Goal: Task Accomplishment & Management: Manage account settings

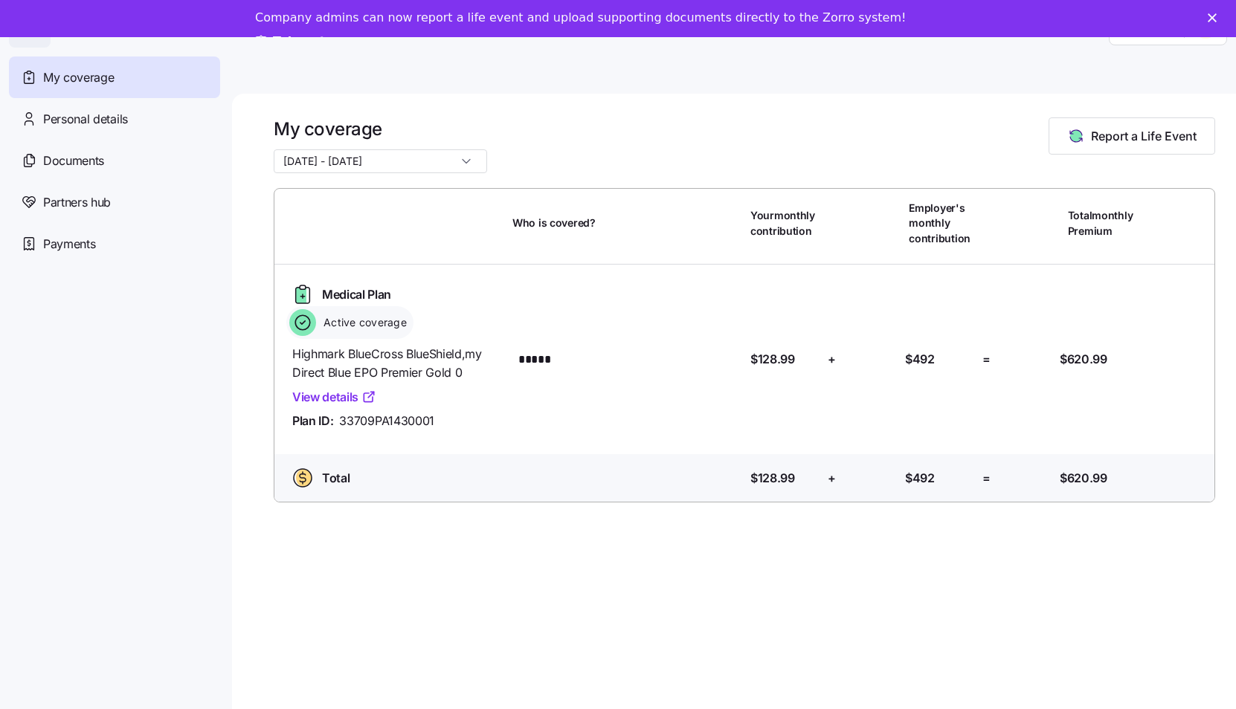
click at [1208, 19] on icon "Close" at bounding box center [1211, 17] width 9 height 9
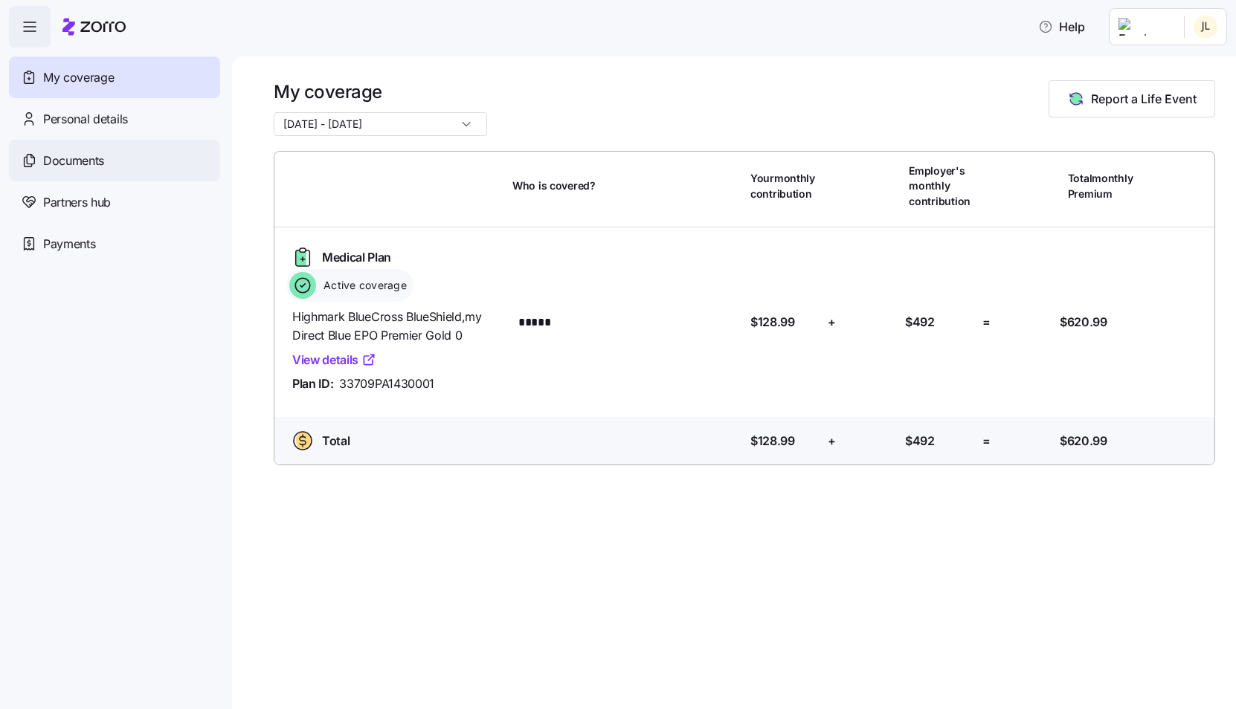
click at [85, 171] on div "Documents" at bounding box center [114, 161] width 211 height 42
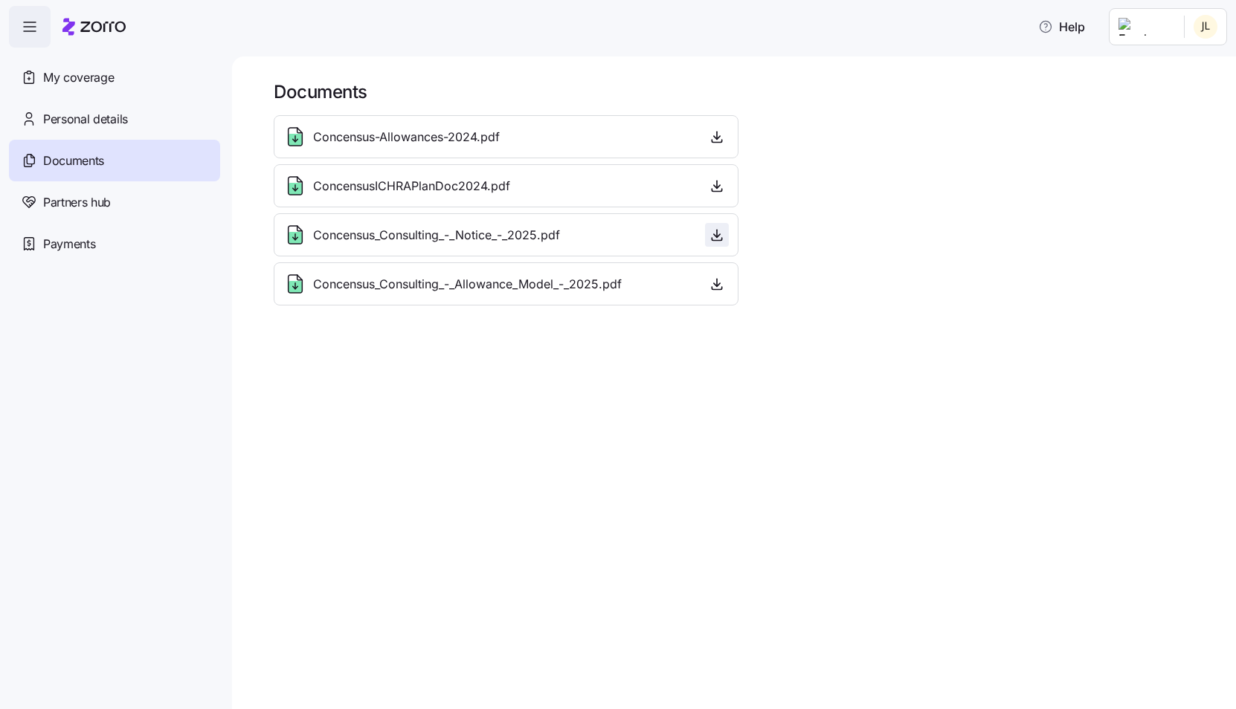
click at [717, 237] on icon "button" at bounding box center [717, 233] width 0 height 7
click at [1205, 28] on html "Help My coverage Personal details Documents Partners hub Payments Documents Con…" at bounding box center [618, 350] width 1236 height 700
click at [1175, 77] on div "Admin view" at bounding box center [1166, 67] width 110 height 24
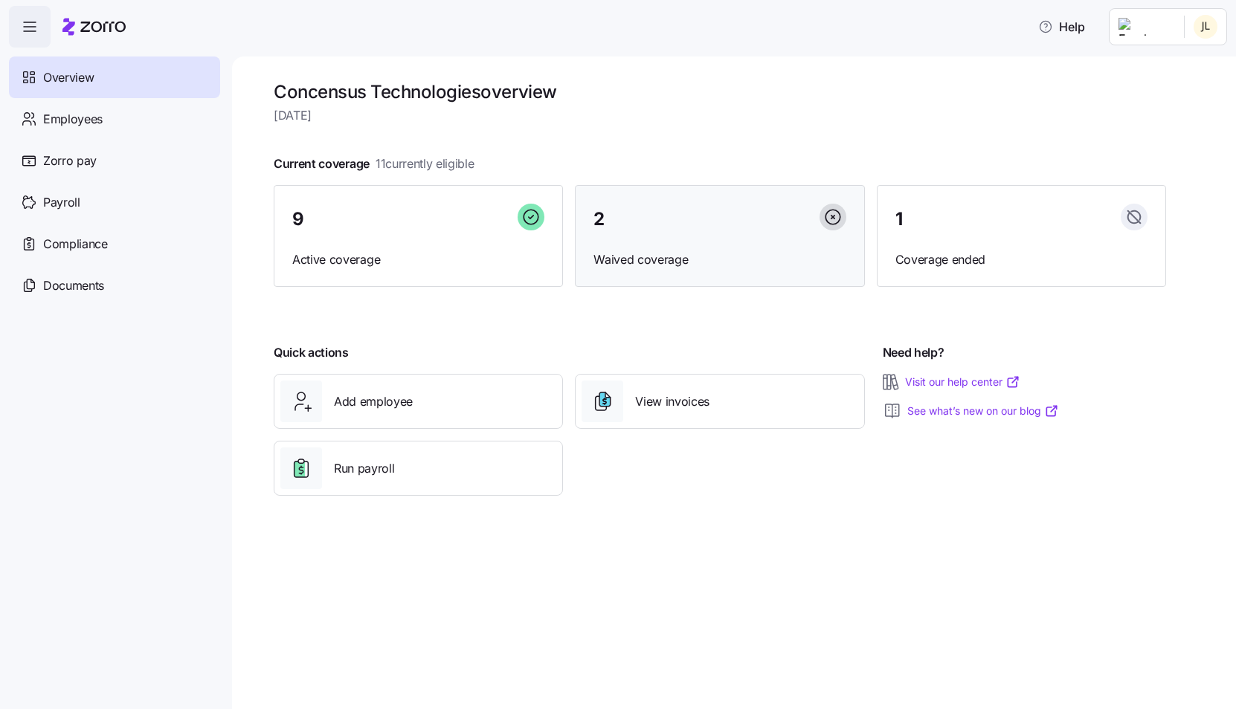
click at [604, 222] on div "2" at bounding box center [719, 220] width 252 height 32
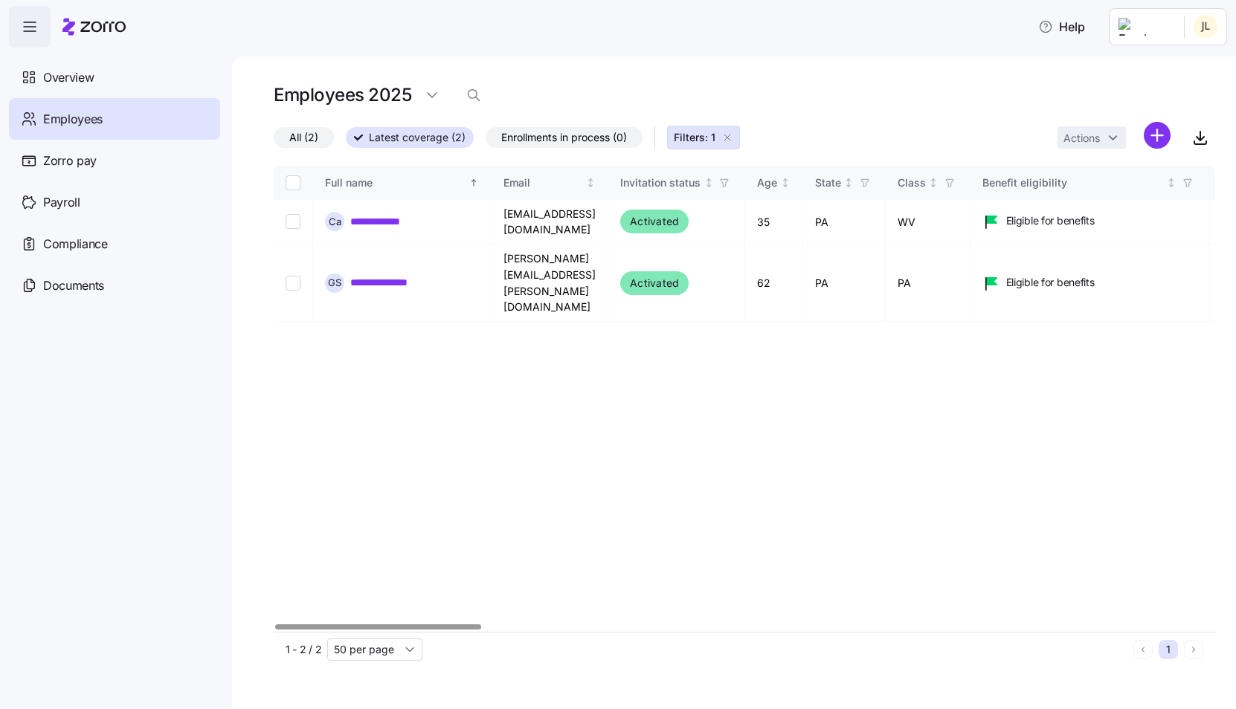
click at [303, 135] on span "All (2)" at bounding box center [303, 137] width 29 height 19
click at [274, 141] on input "All (2)" at bounding box center [274, 141] width 0 height 0
click at [72, 120] on span "Employees" at bounding box center [72, 119] width 59 height 19
click at [54, 84] on span "Overview" at bounding box center [68, 77] width 51 height 19
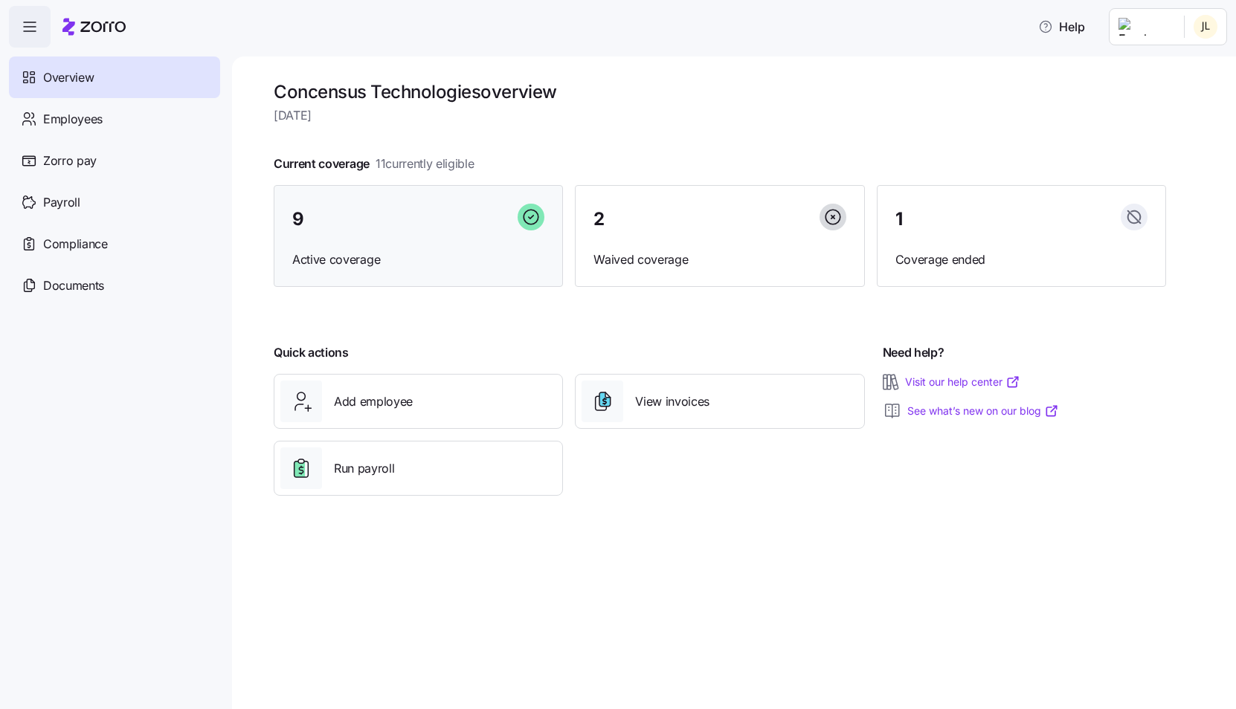
click at [357, 216] on div "9" at bounding box center [418, 220] width 252 height 32
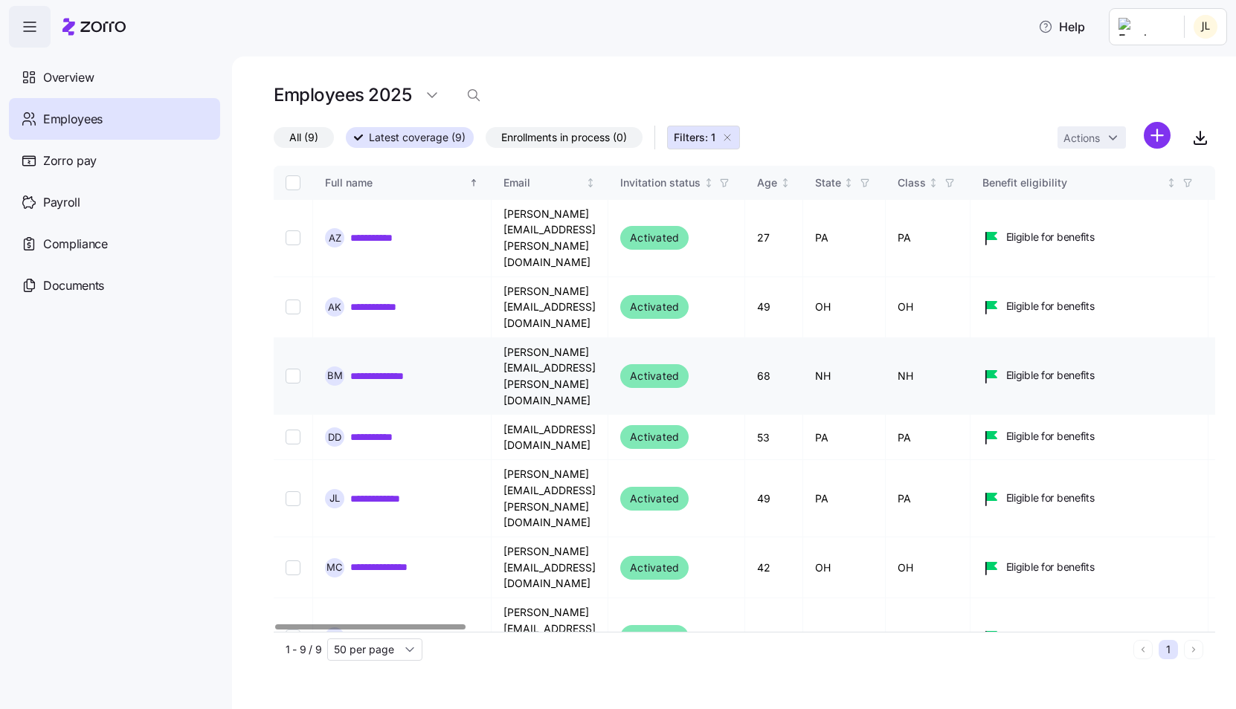
click at [373, 369] on link "**********" at bounding box center [390, 376] width 80 height 15
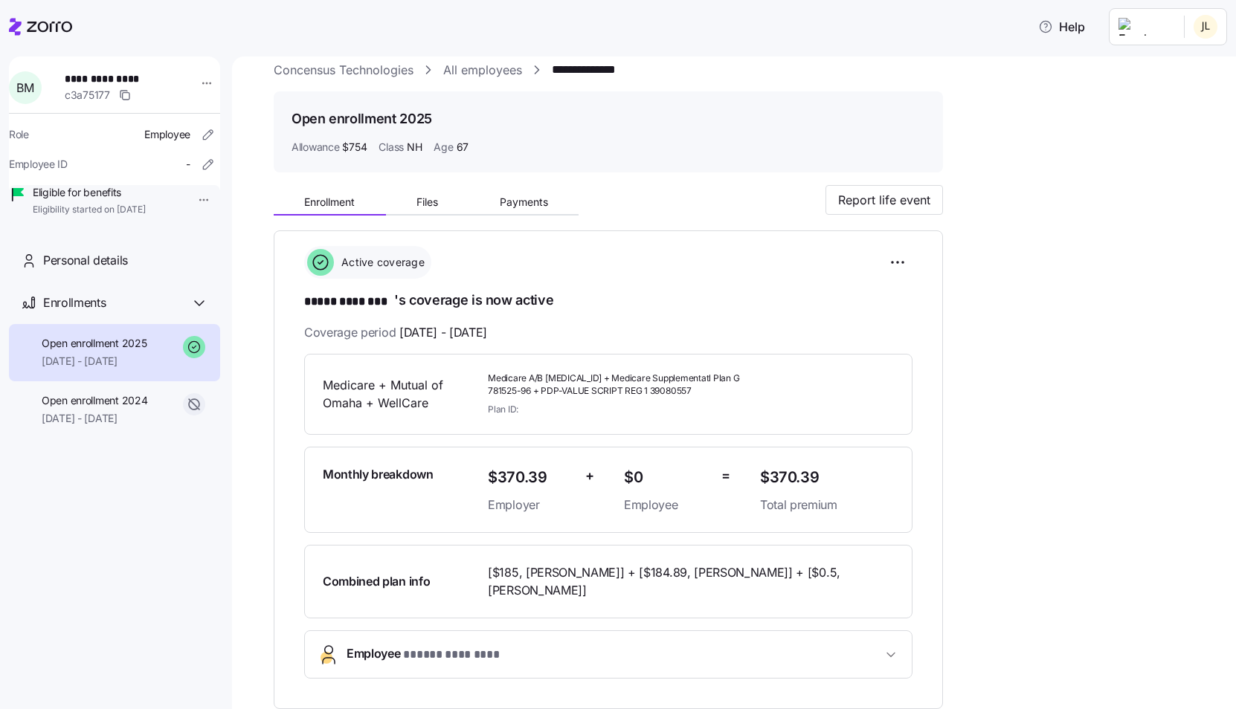
scroll to position [24, 0]
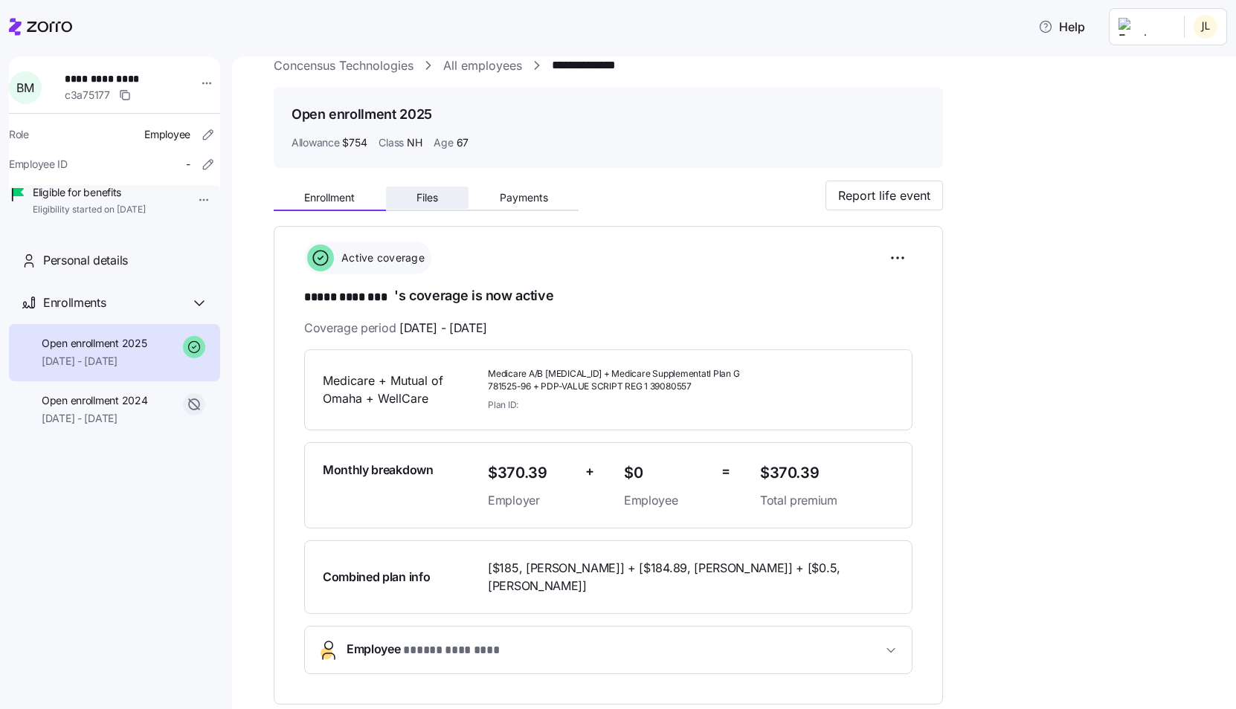
click at [424, 195] on span "Files" at bounding box center [427, 198] width 22 height 10
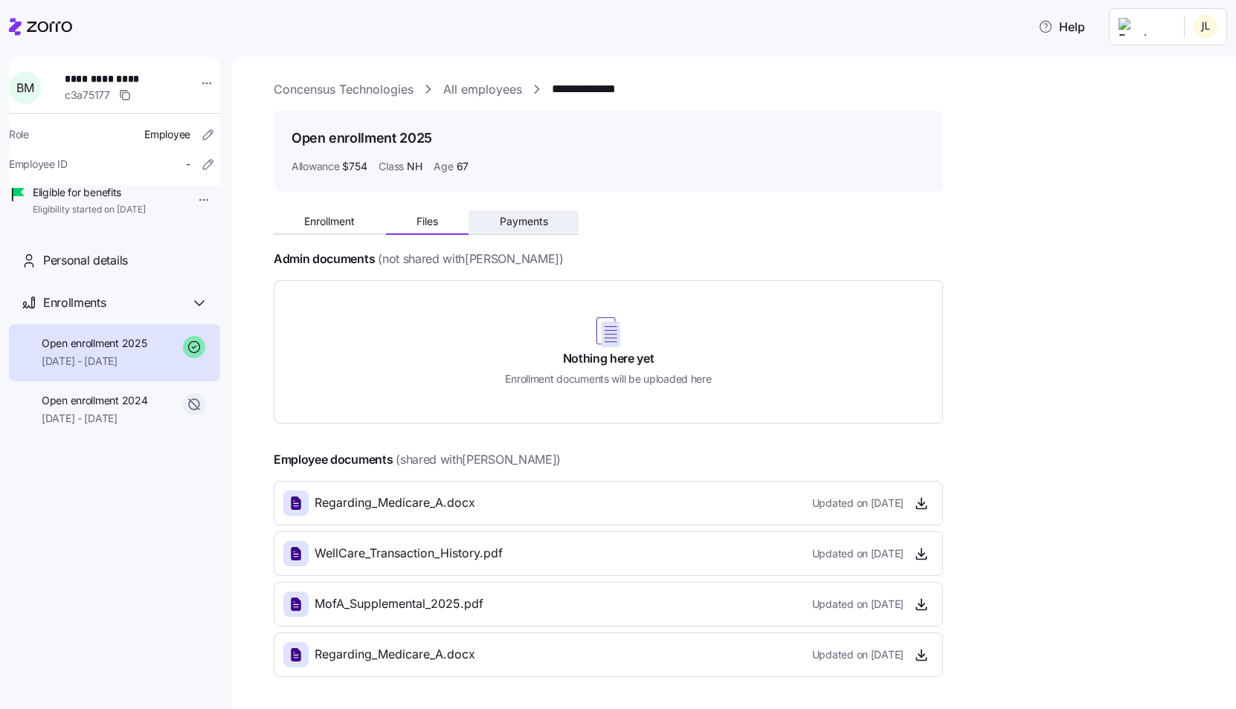
click at [511, 231] on button "Payments" at bounding box center [523, 221] width 110 height 22
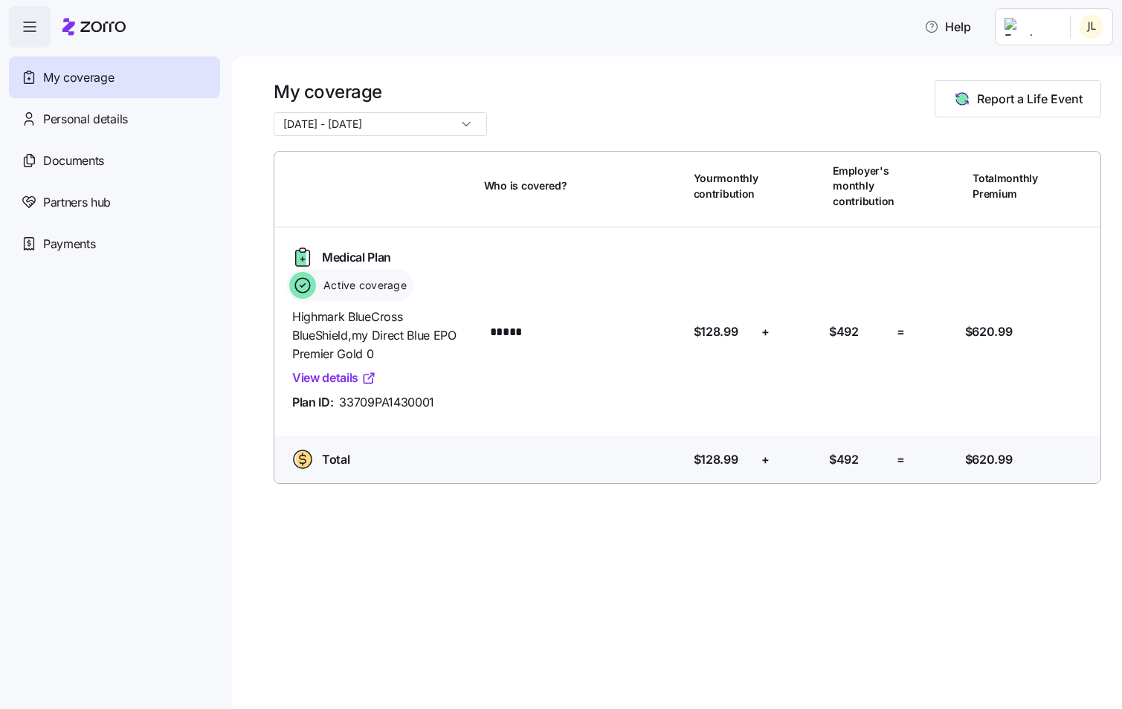
click at [1083, 25] on html "Help My coverage Personal details Documents Partners hub Payments My coverage […" at bounding box center [561, 350] width 1122 height 700
click at [1070, 65] on div "Admin view" at bounding box center [1041, 67] width 77 height 16
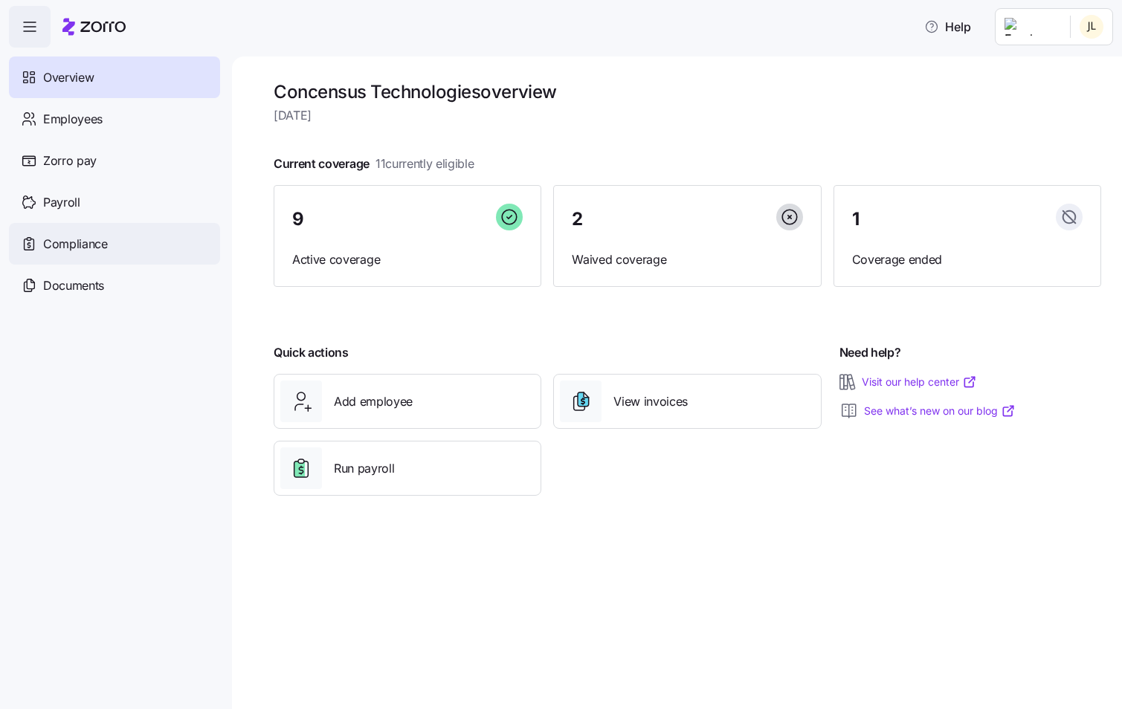
click at [83, 239] on span "Compliance" at bounding box center [75, 244] width 65 height 19
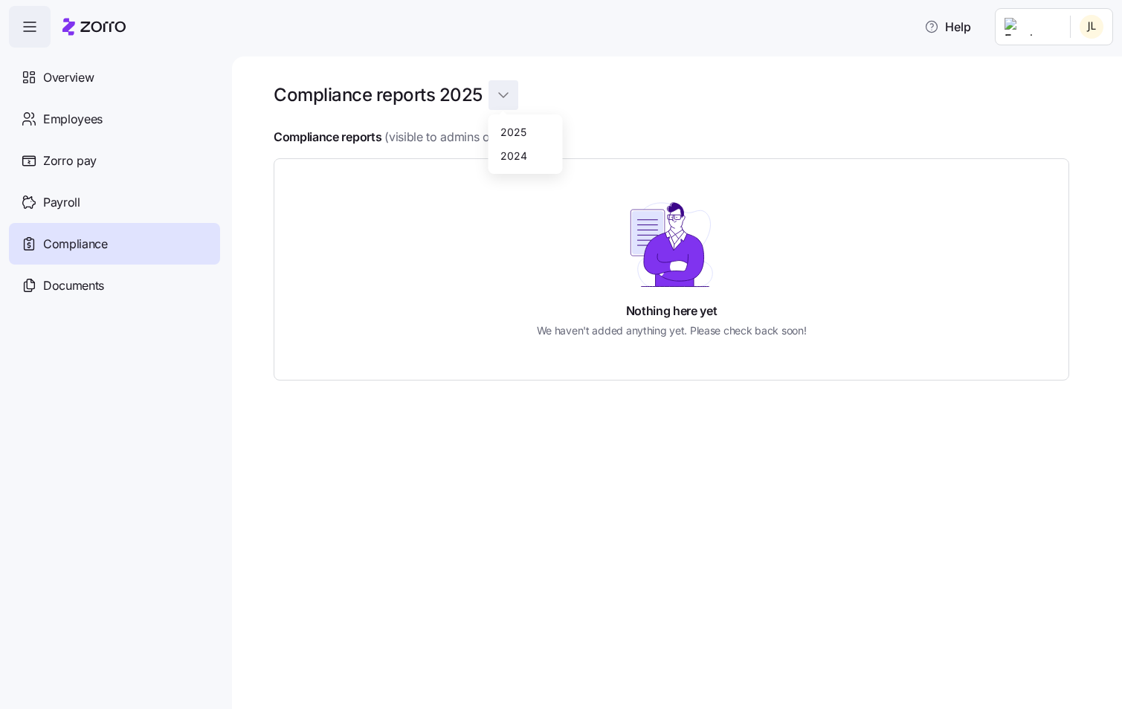
click at [494, 98] on html "Help Overview Employees Zorro pay Payroll Compliance Documents Compliance repor…" at bounding box center [561, 350] width 1122 height 700
click at [510, 152] on div "2024" at bounding box center [513, 155] width 27 height 16
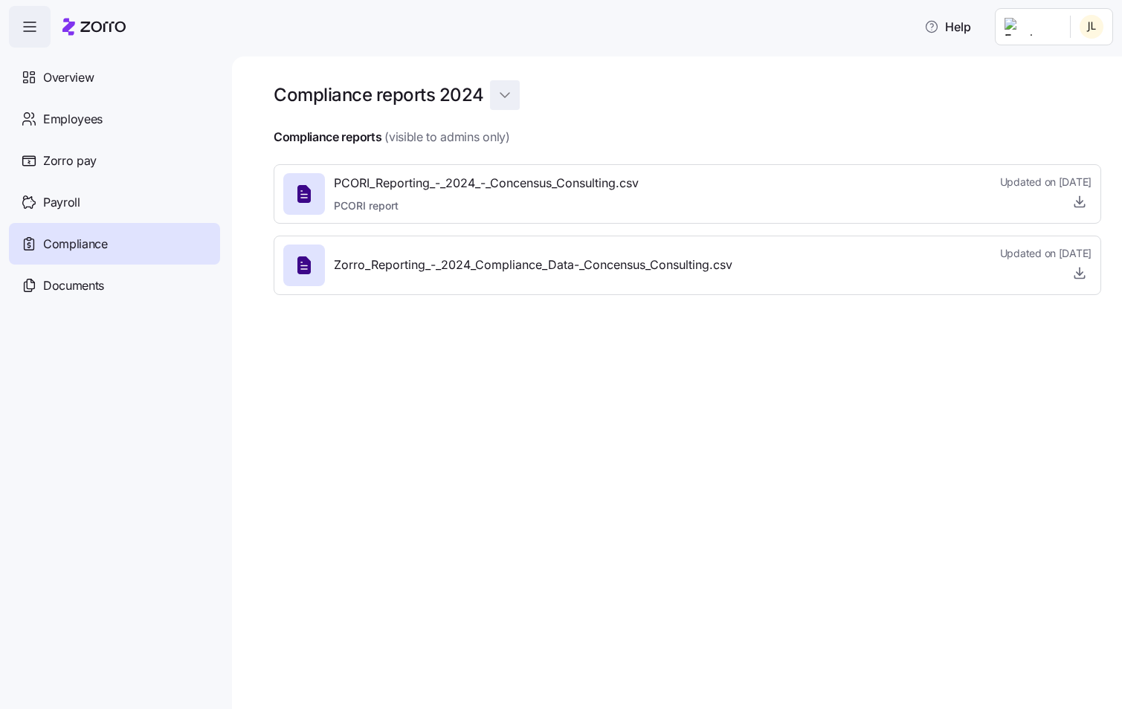
click at [500, 90] on html "Help Overview Employees Zorro pay Payroll Compliance Documents Compliance repor…" at bounding box center [561, 350] width 1122 height 700
click at [515, 134] on div "2025" at bounding box center [514, 131] width 26 height 16
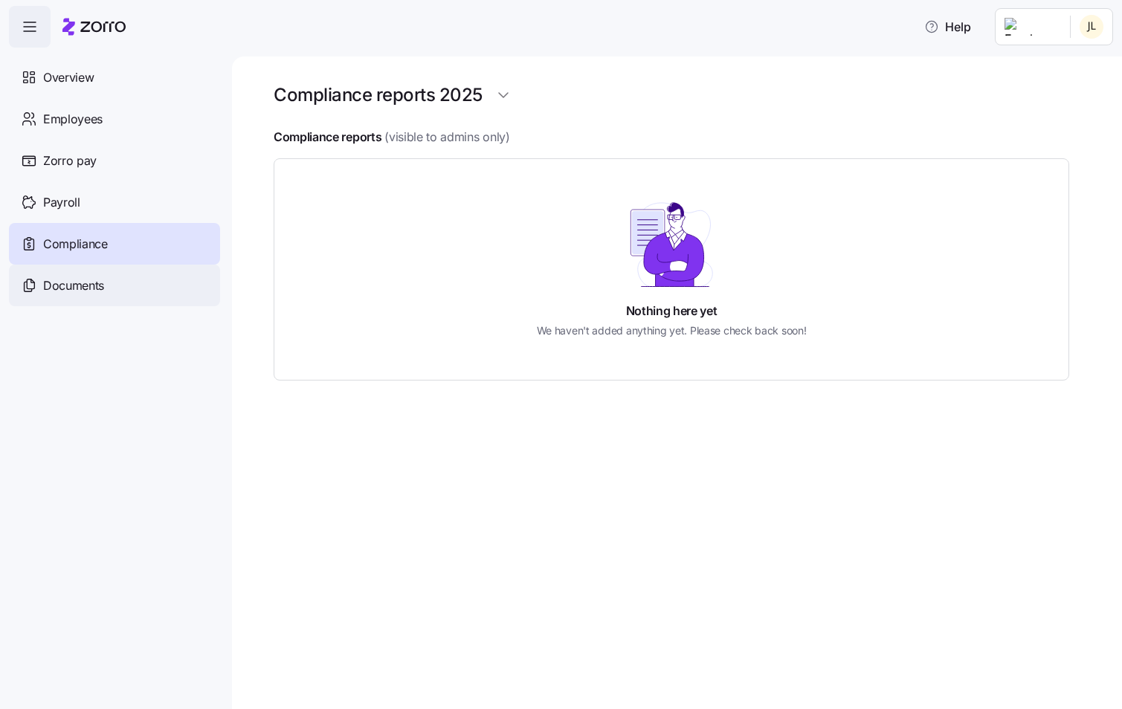
click at [74, 281] on span "Documents" at bounding box center [73, 286] width 61 height 19
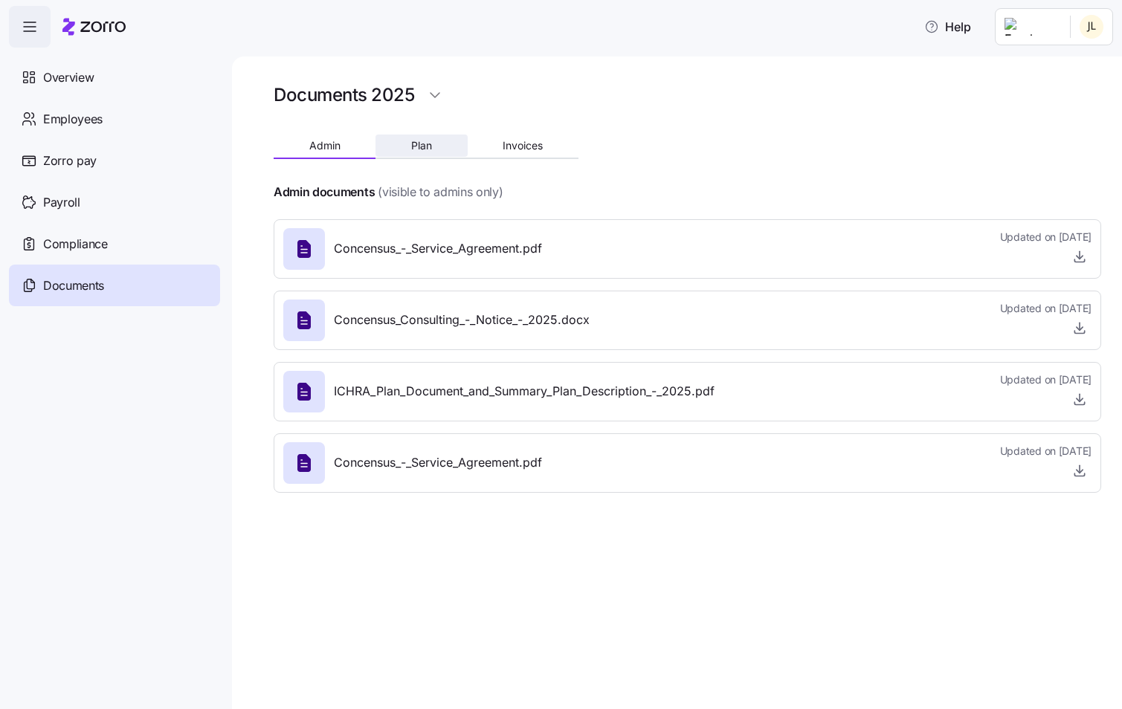
click at [411, 146] on span "Plan" at bounding box center [421, 146] width 21 height 10
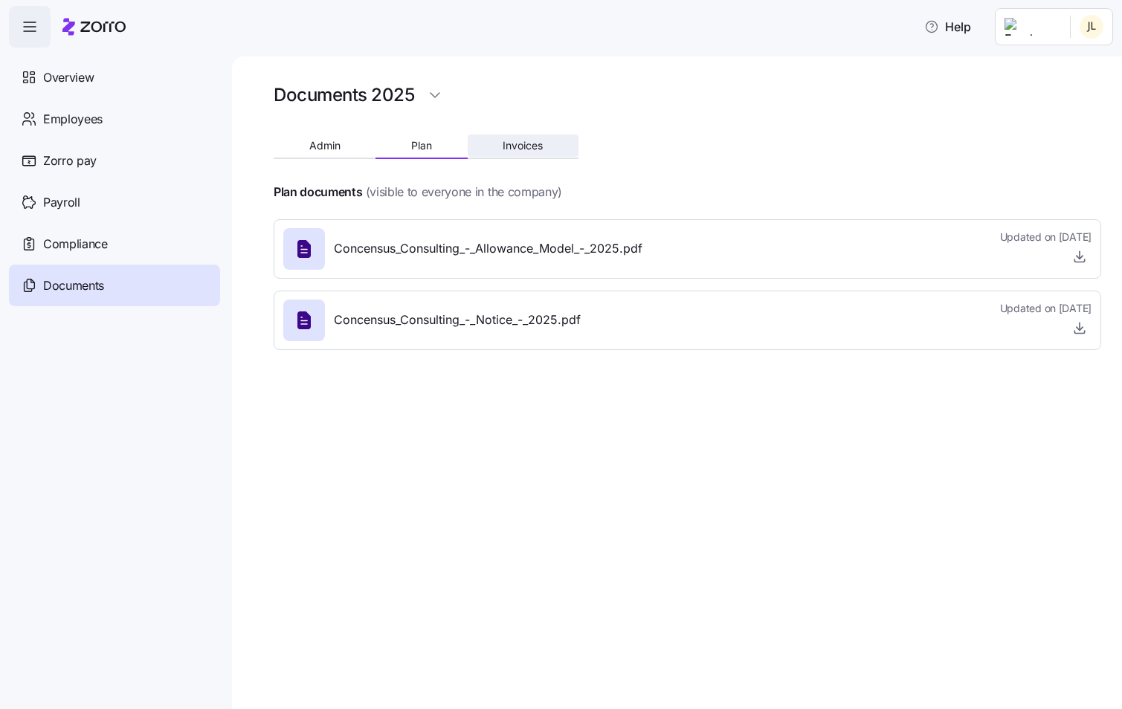
click at [527, 149] on span "Invoices" at bounding box center [523, 146] width 40 height 10
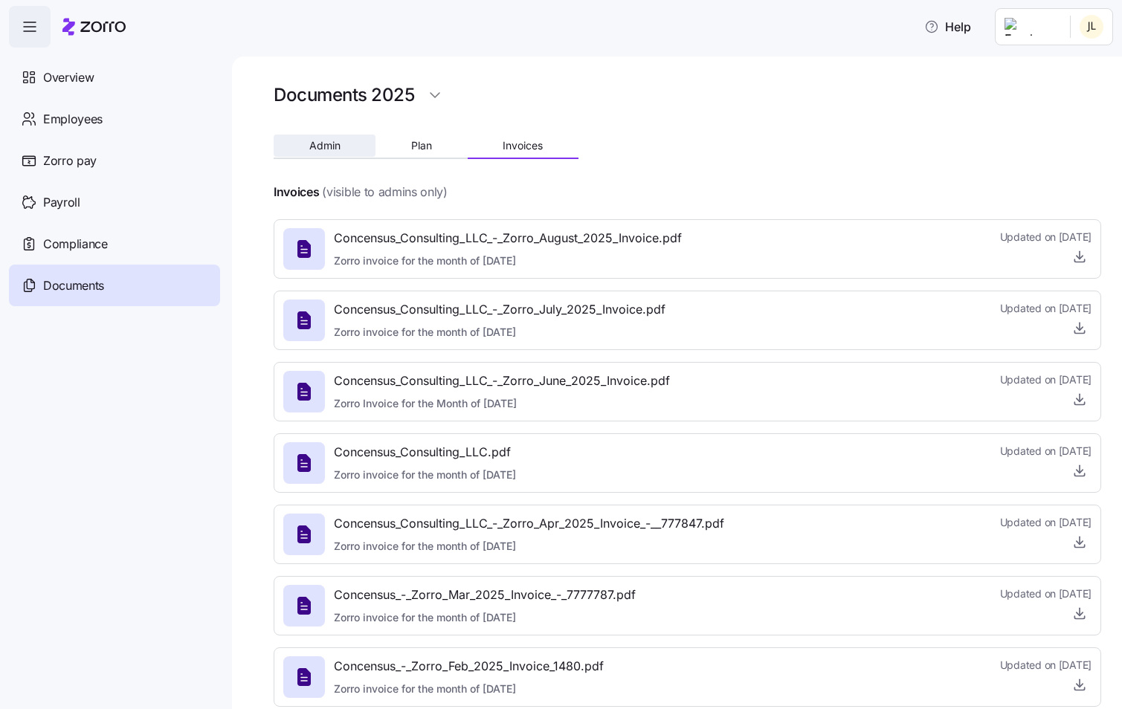
click at [289, 146] on button "Admin" at bounding box center [325, 146] width 102 height 22
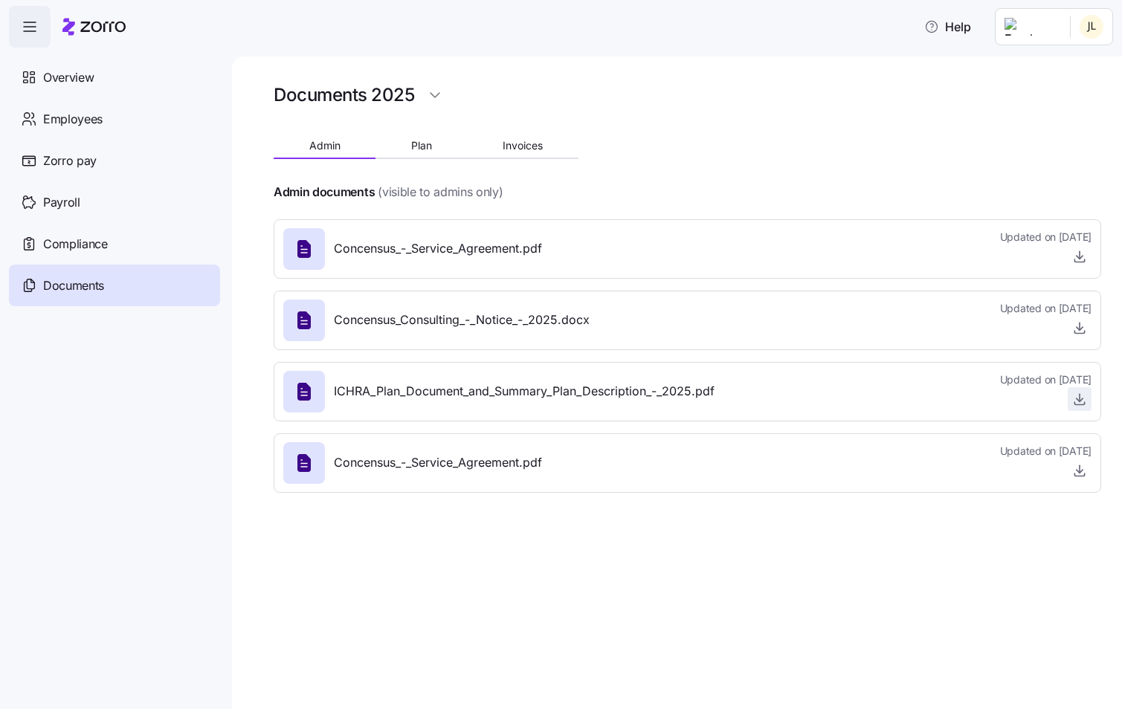
click at [1074, 398] on icon "button" at bounding box center [1079, 399] width 15 height 15
click at [971, 19] on span "Help" at bounding box center [947, 27] width 47 height 18
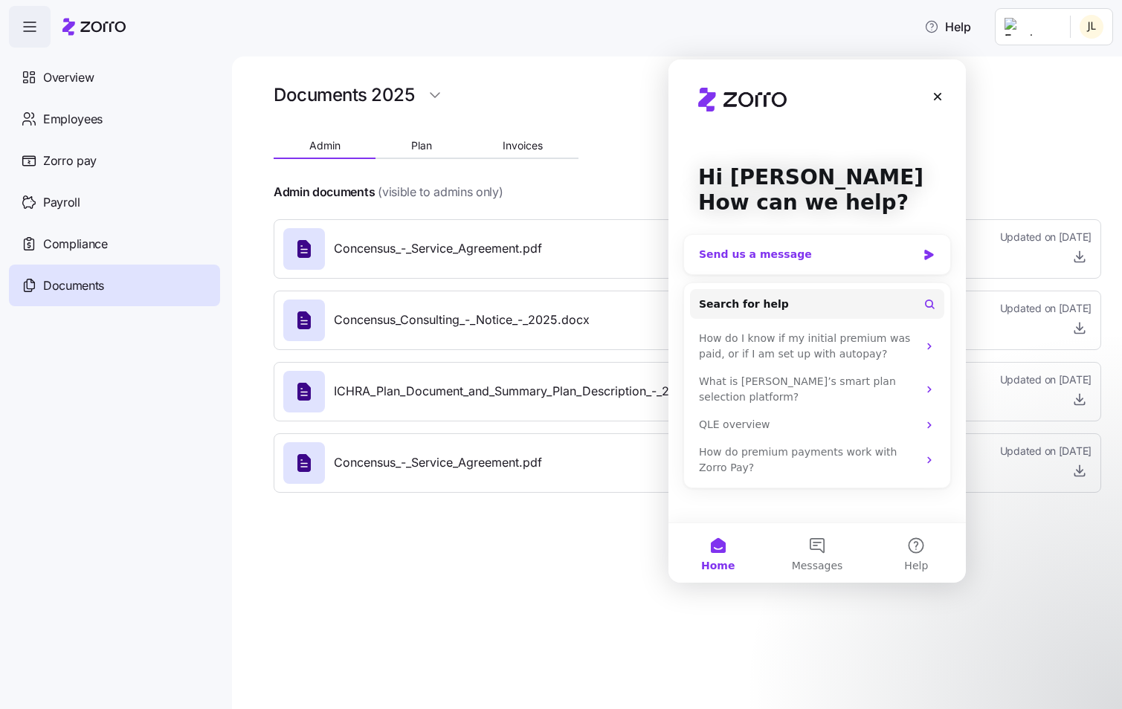
click at [782, 250] on div "Send us a message" at bounding box center [808, 255] width 218 height 16
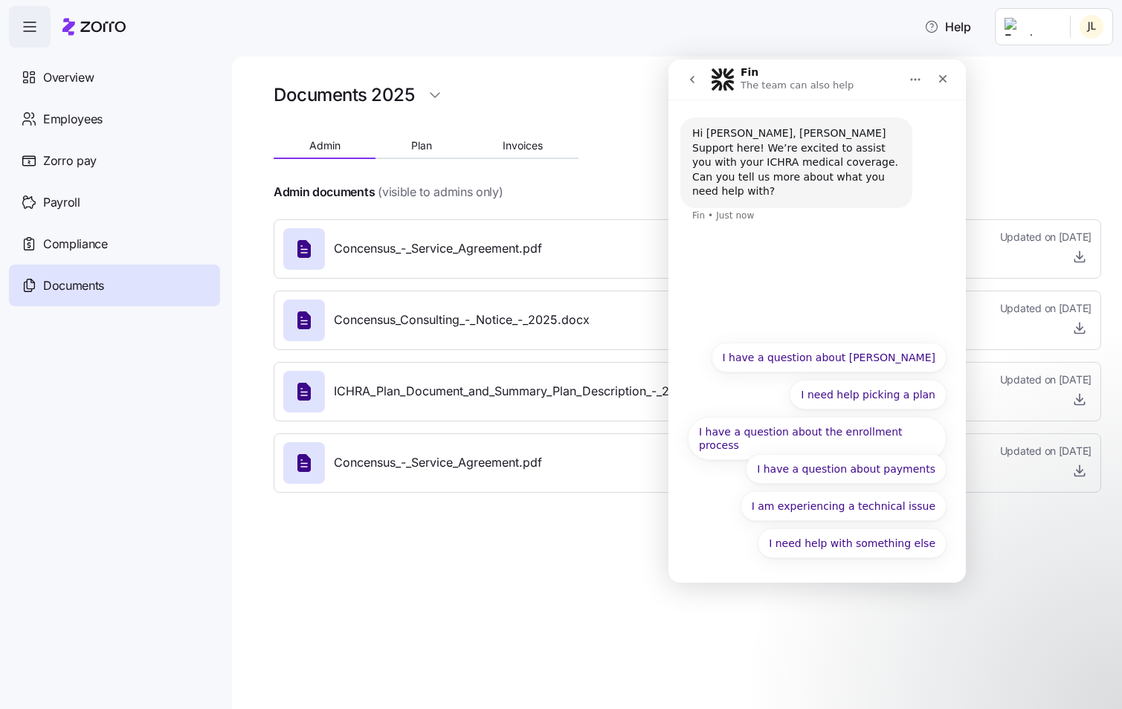
click at [695, 76] on icon "go back" at bounding box center [692, 80] width 12 height 12
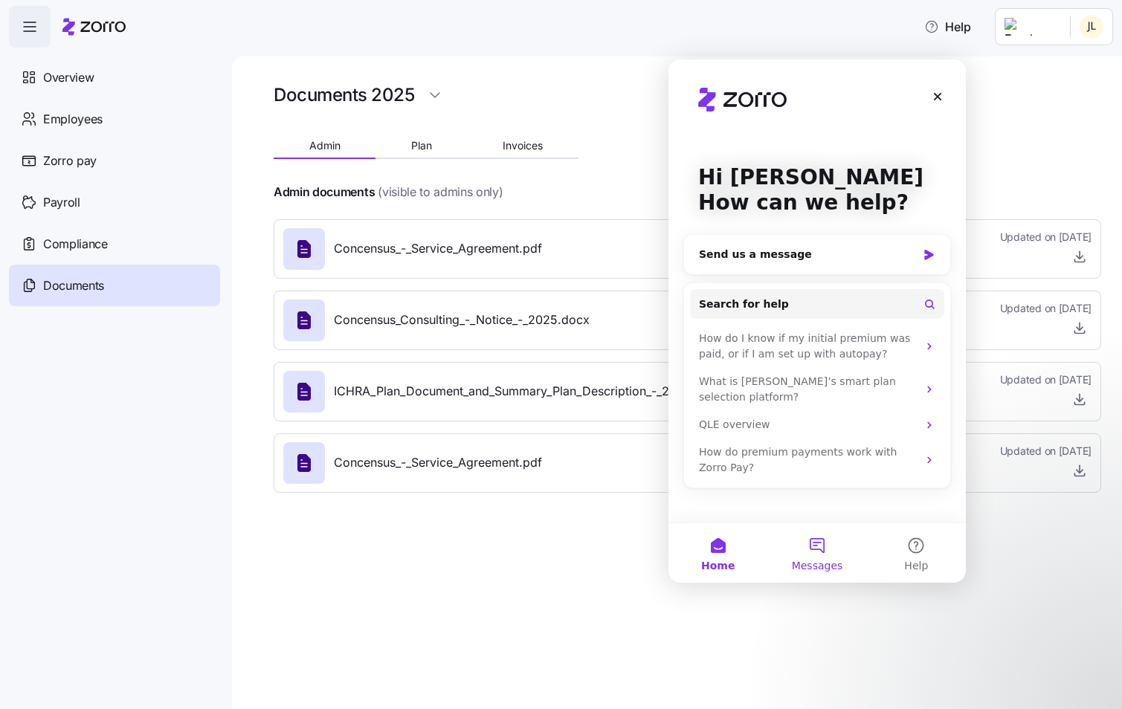
click at [822, 550] on button "Messages" at bounding box center [816, 552] width 99 height 59
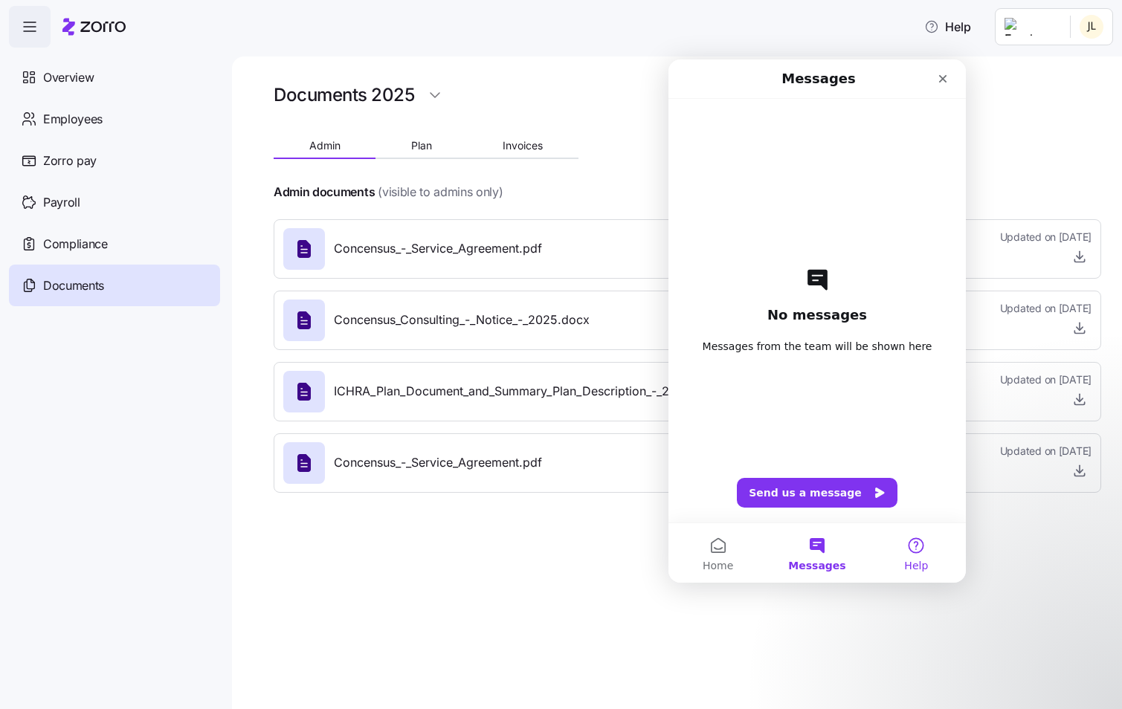
click at [907, 534] on button "Help" at bounding box center [916, 552] width 99 height 59
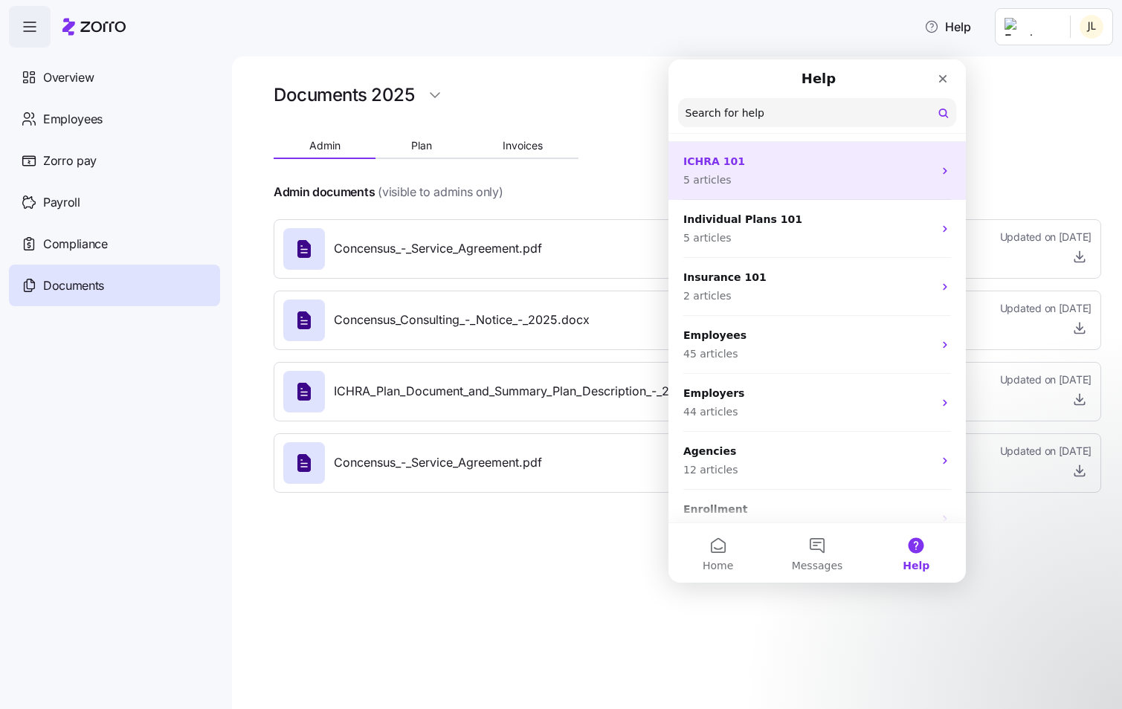
scroll to position [59, 0]
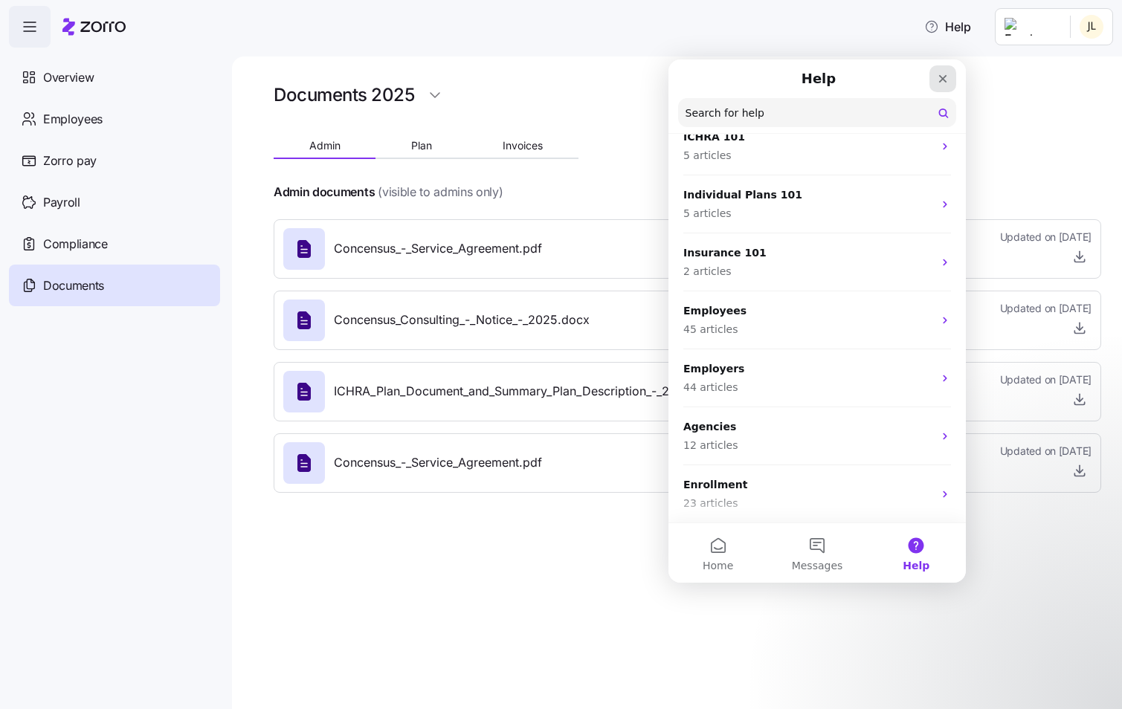
click at [944, 77] on icon "Close" at bounding box center [943, 79] width 12 height 12
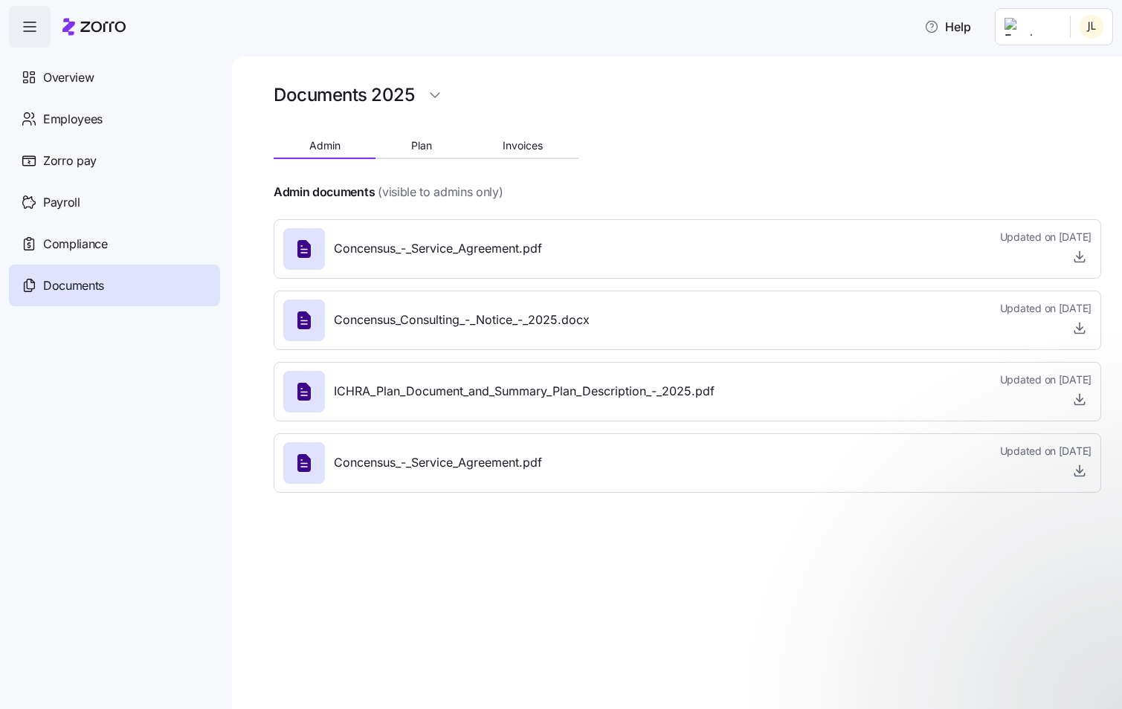
scroll to position [0, 0]
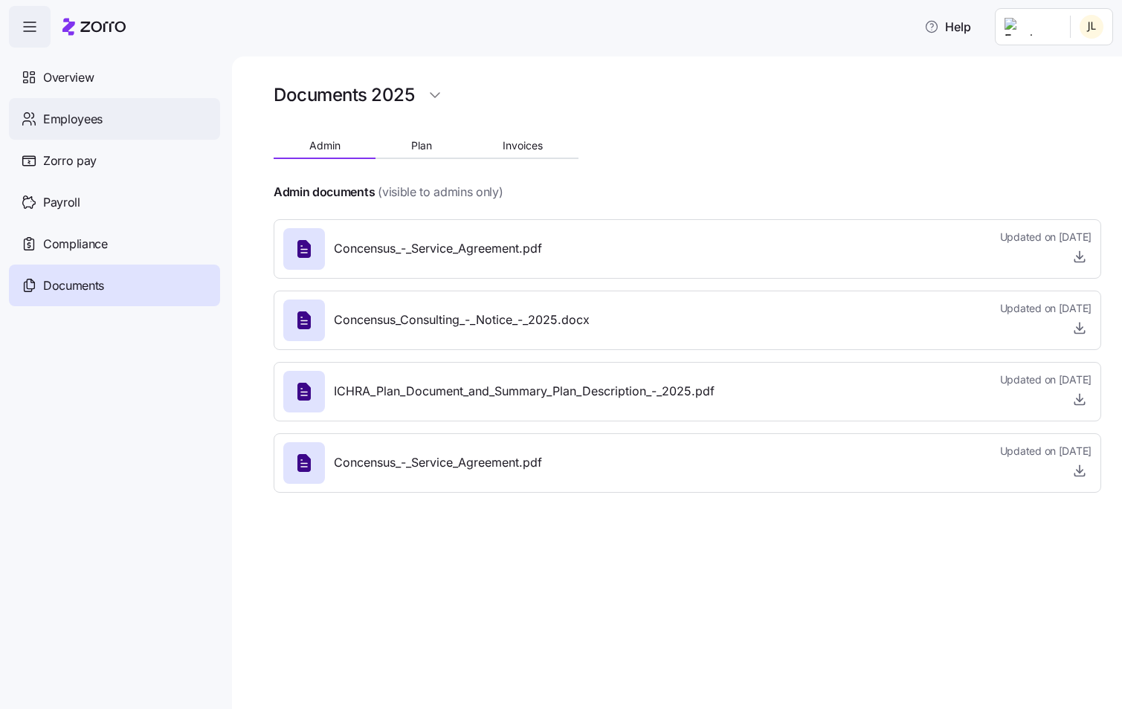
click at [72, 134] on div "Employees" at bounding box center [114, 119] width 211 height 42
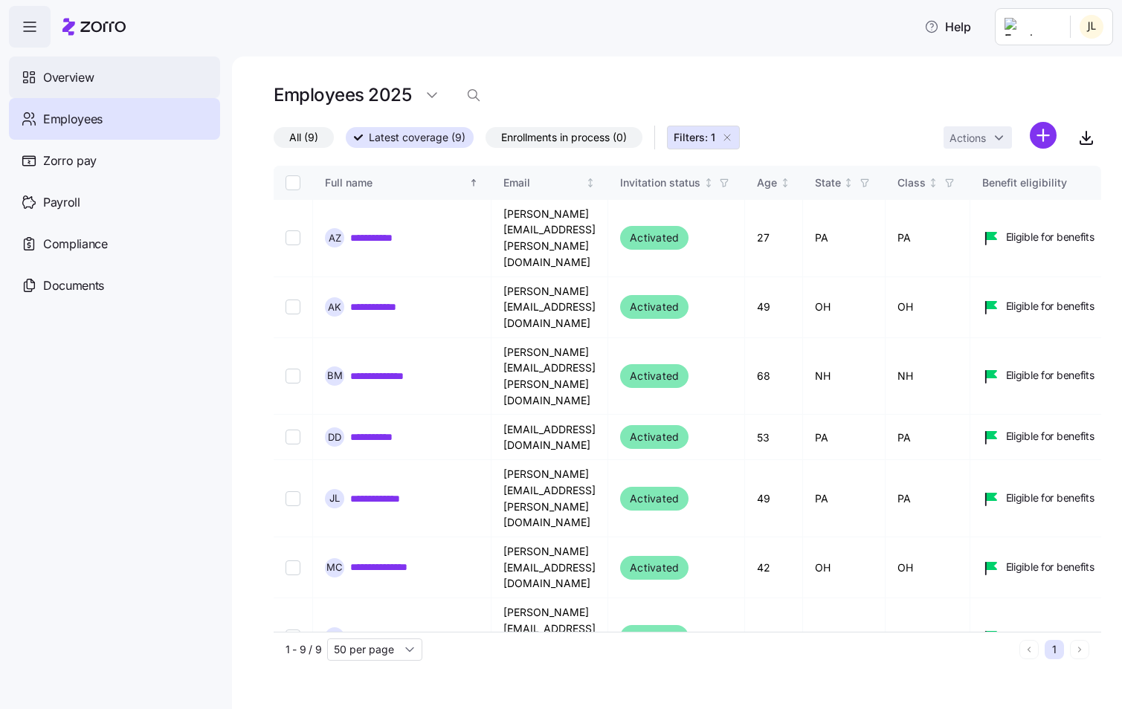
click at [84, 74] on span "Overview" at bounding box center [68, 77] width 51 height 19
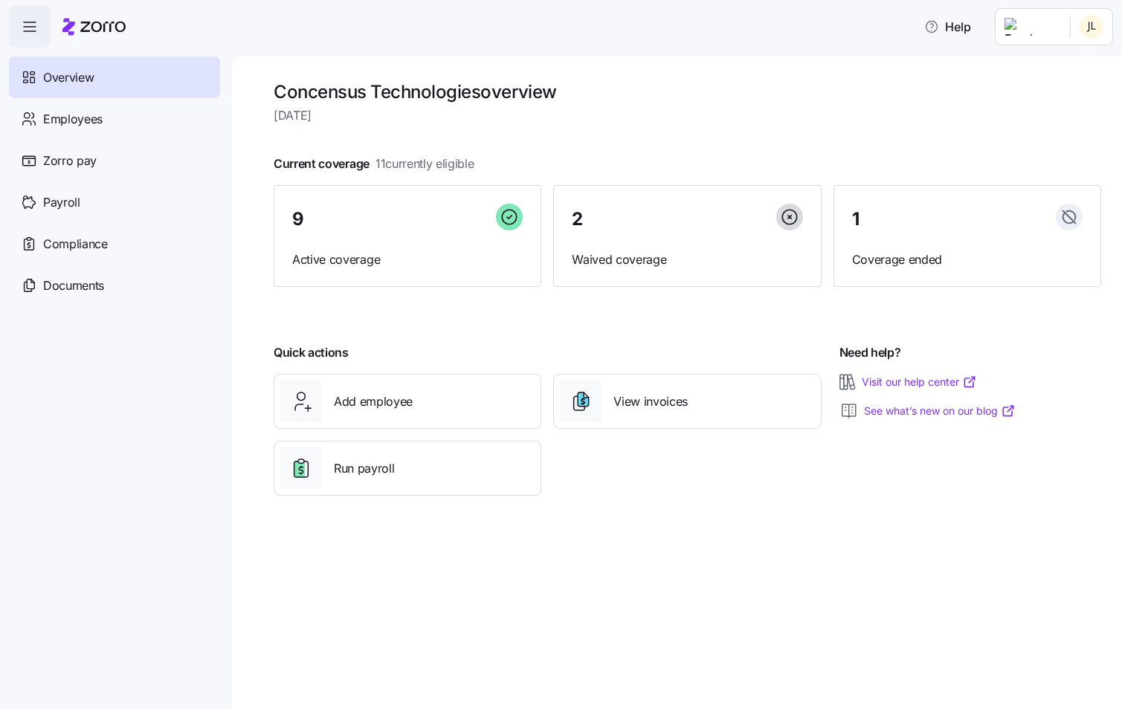
click at [901, 383] on link "Visit our help center" at bounding box center [919, 382] width 115 height 15
click at [968, 36] on button "Help" at bounding box center [947, 27] width 71 height 30
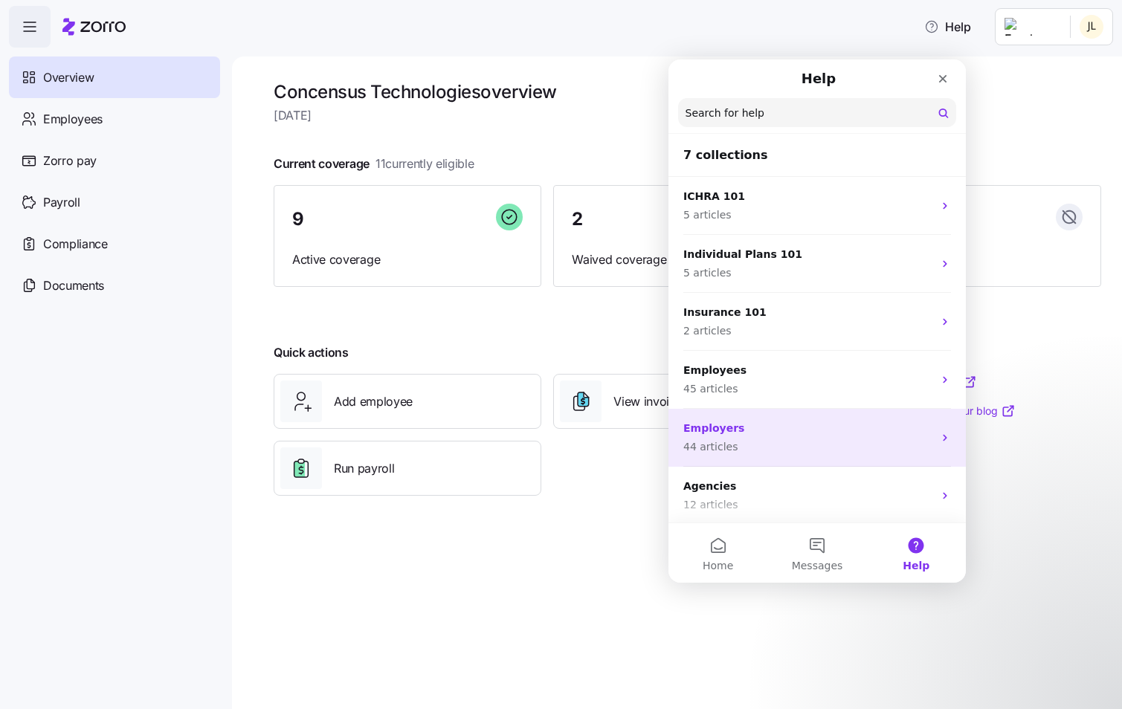
scroll to position [59, 0]
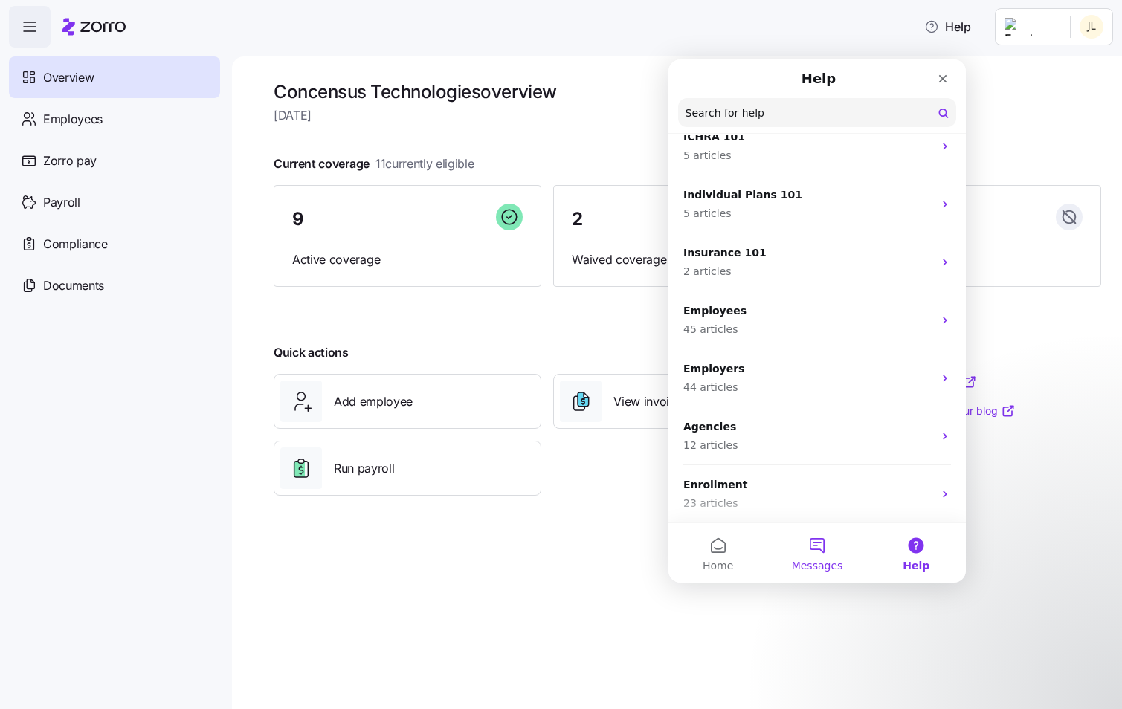
click at [811, 546] on button "Messages" at bounding box center [816, 552] width 99 height 59
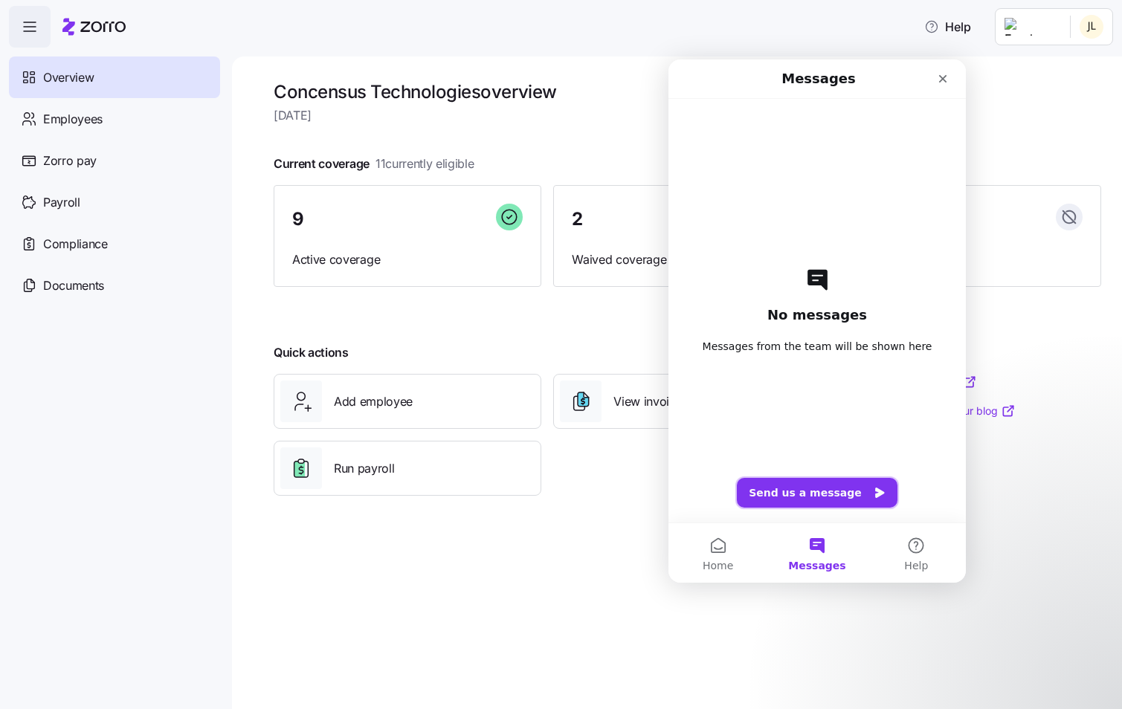
click at [811, 492] on button "Send us a message" at bounding box center [817, 493] width 161 height 30
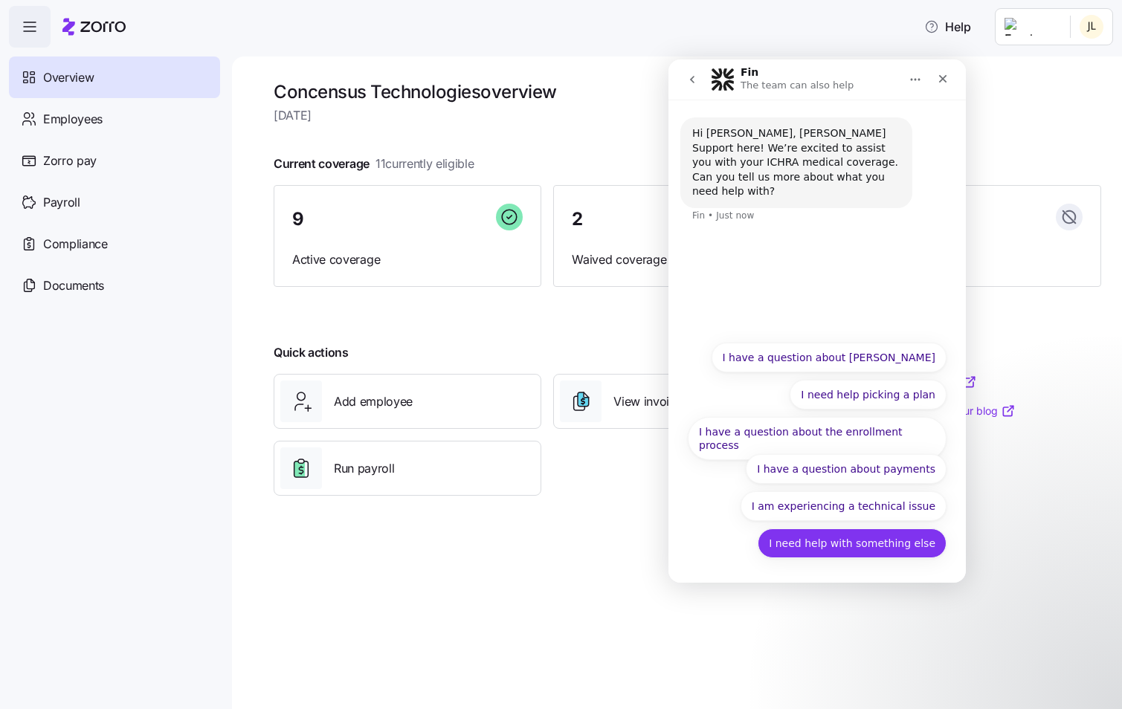
click at [836, 549] on button "I need help with something else" at bounding box center [852, 544] width 189 height 30
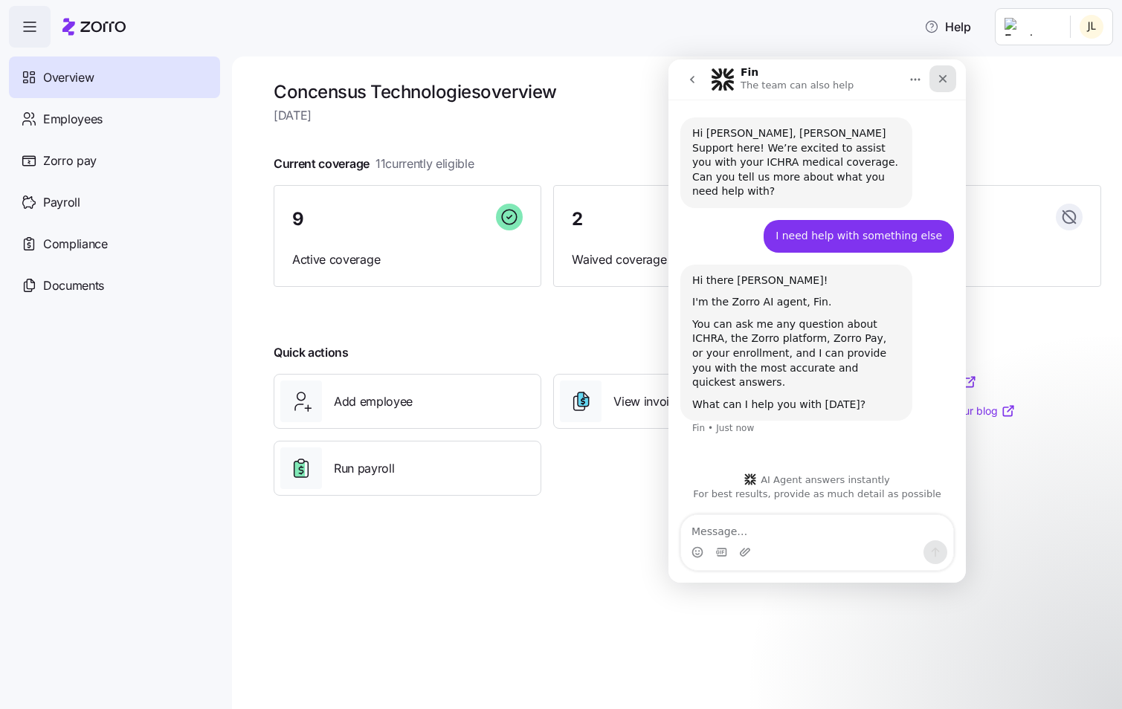
click at [940, 82] on icon "Close" at bounding box center [943, 79] width 12 height 12
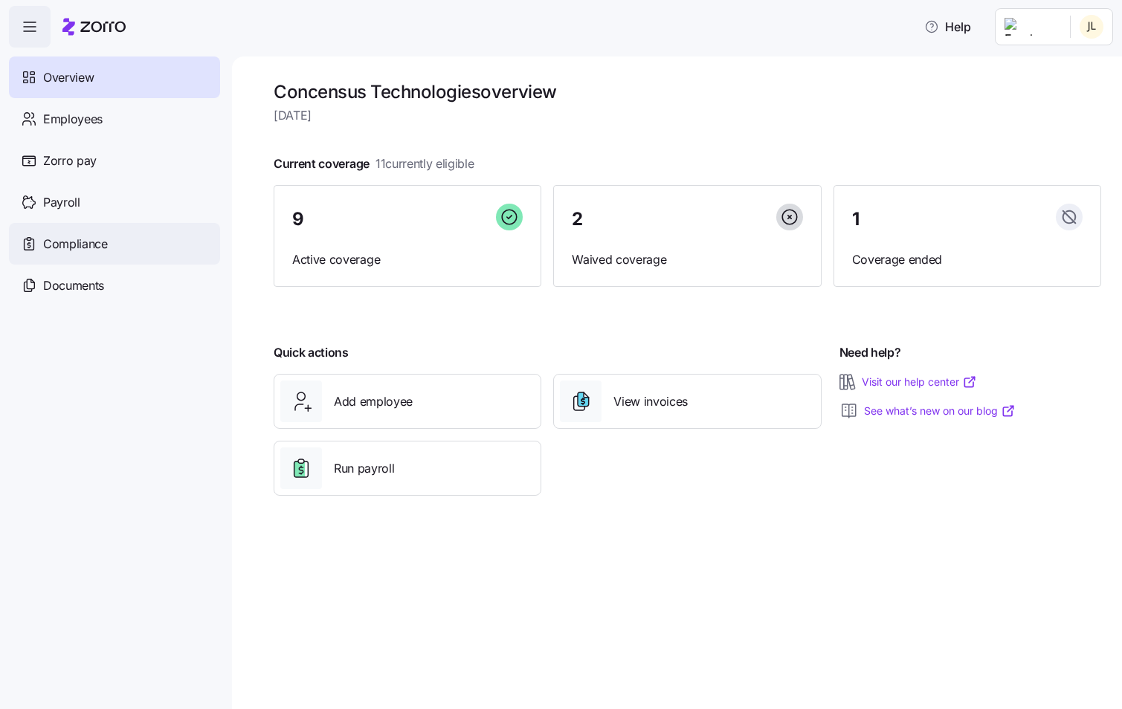
click at [75, 236] on span "Compliance" at bounding box center [75, 244] width 65 height 19
